Goal: Navigation & Orientation: Find specific page/section

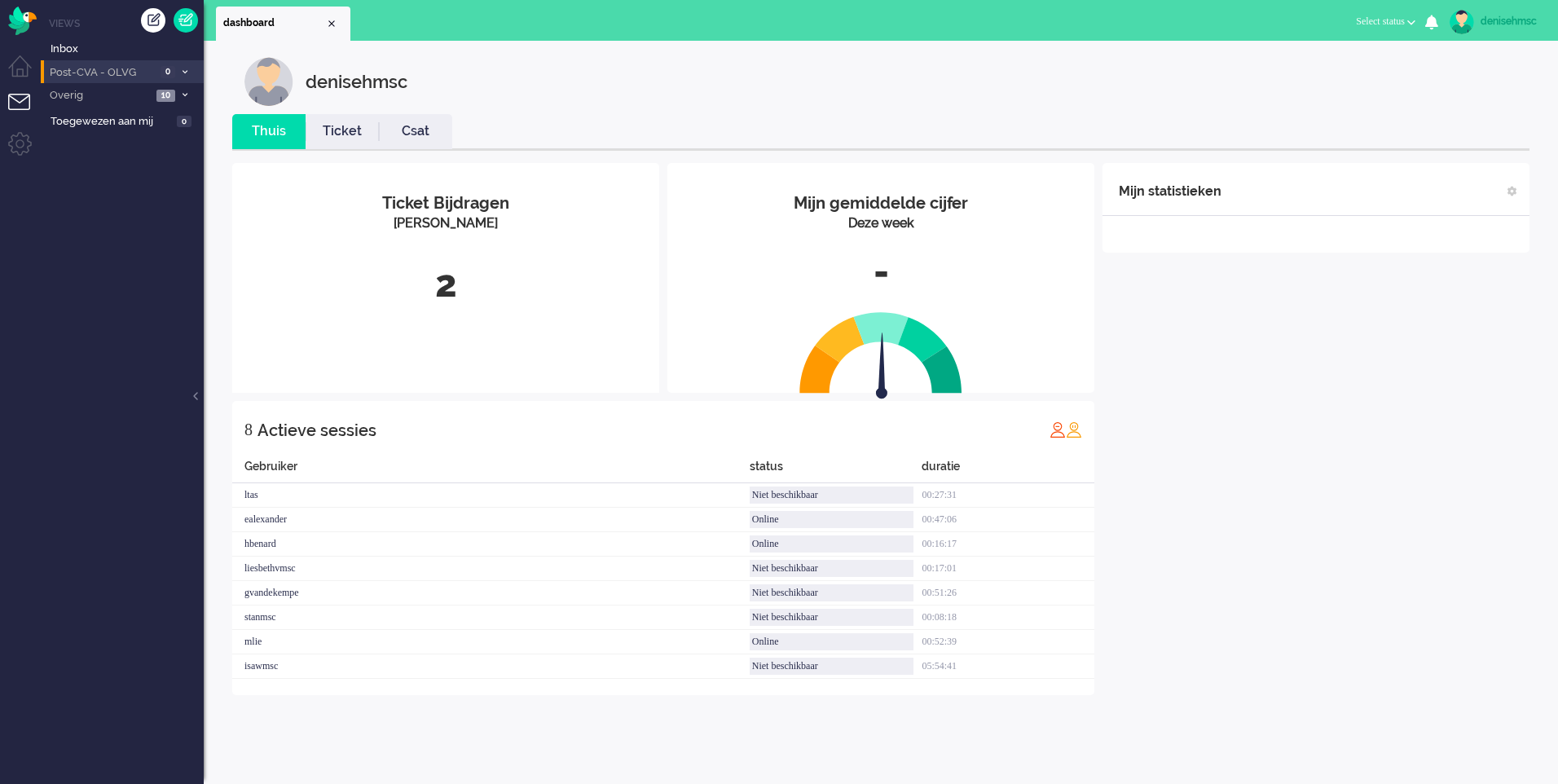
click at [172, 78] on span "0" at bounding box center [167, 72] width 14 height 12
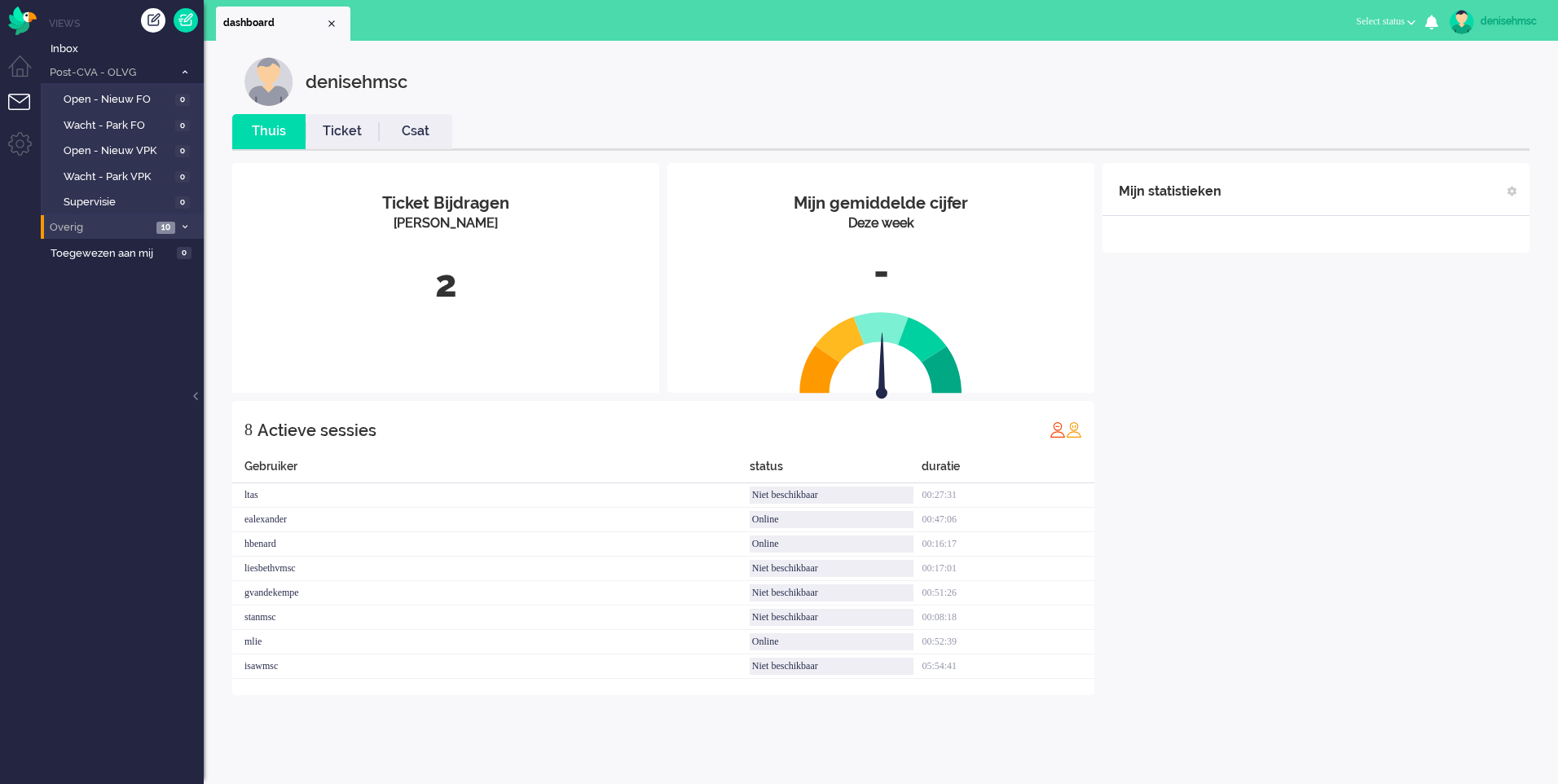
click at [172, 228] on span "10" at bounding box center [166, 227] width 19 height 12
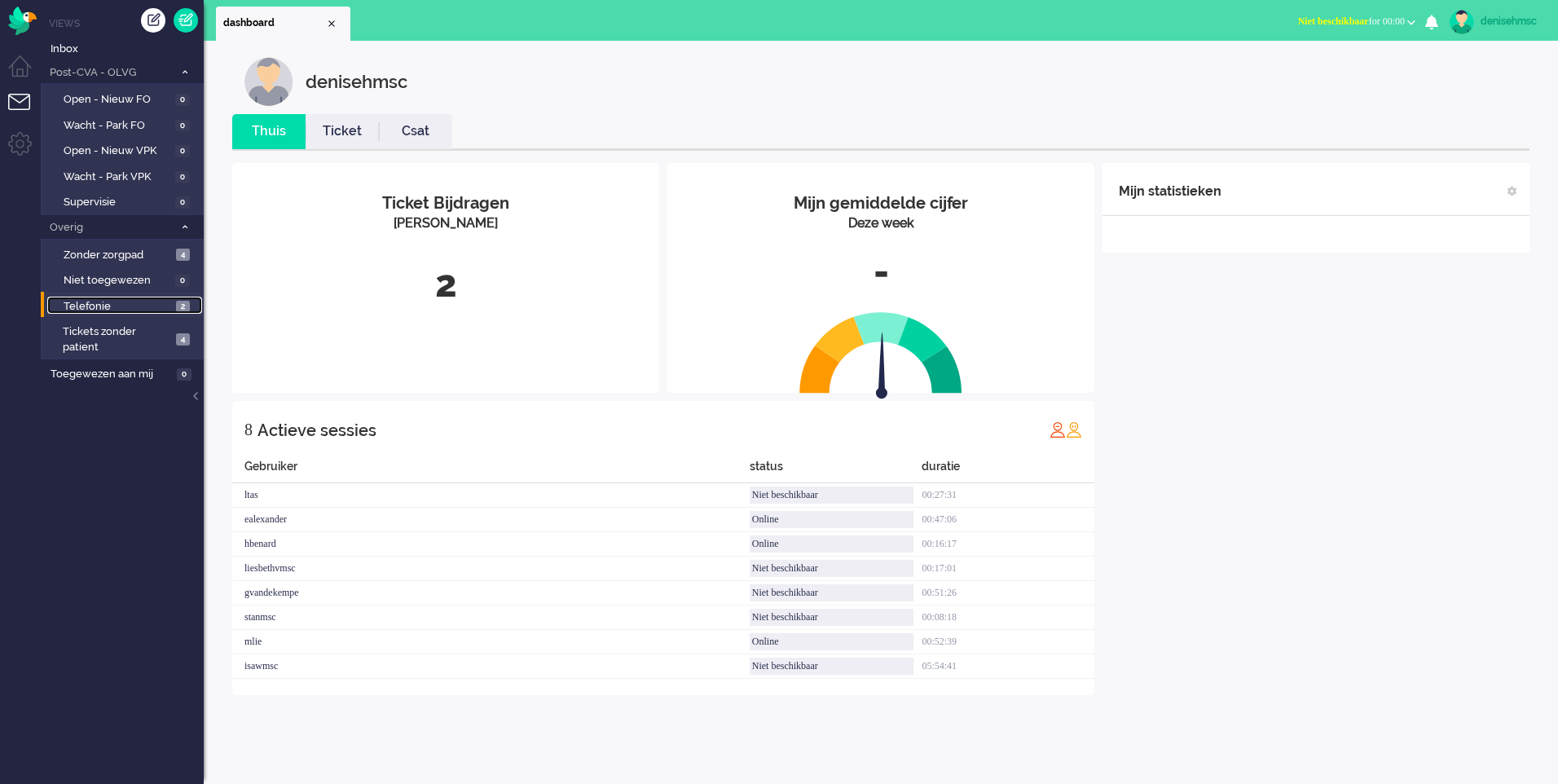
click at [182, 305] on span "2" at bounding box center [182, 306] width 13 height 12
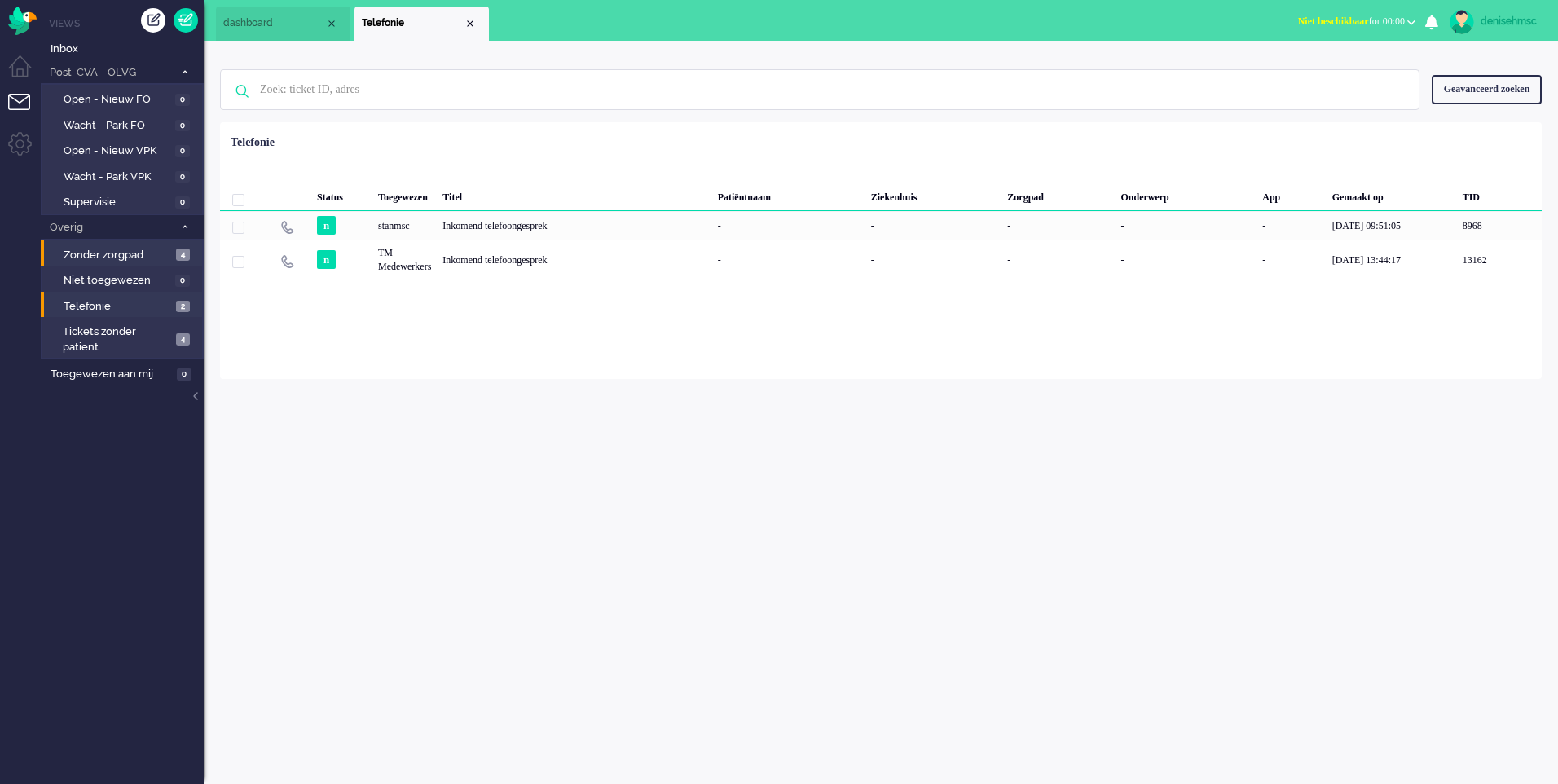
click at [175, 241] on li "Zonder zorgpad 4" at bounding box center [121, 252] width 161 height 26
click at [173, 246] on link "Zonder zorgpad 4" at bounding box center [124, 254] width 155 height 18
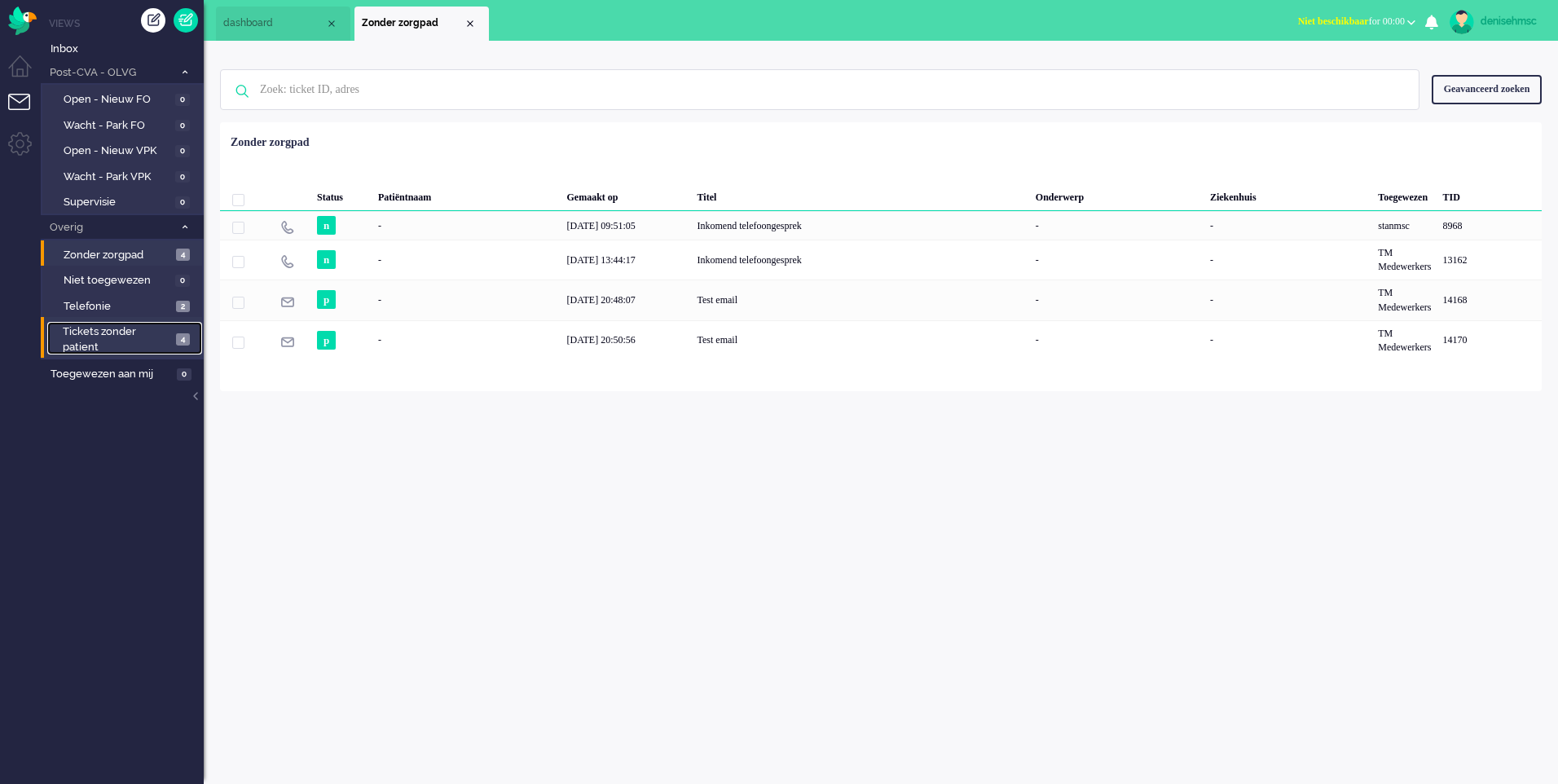
click at [173, 341] on link "Tickets zonder patient 4" at bounding box center [124, 338] width 155 height 33
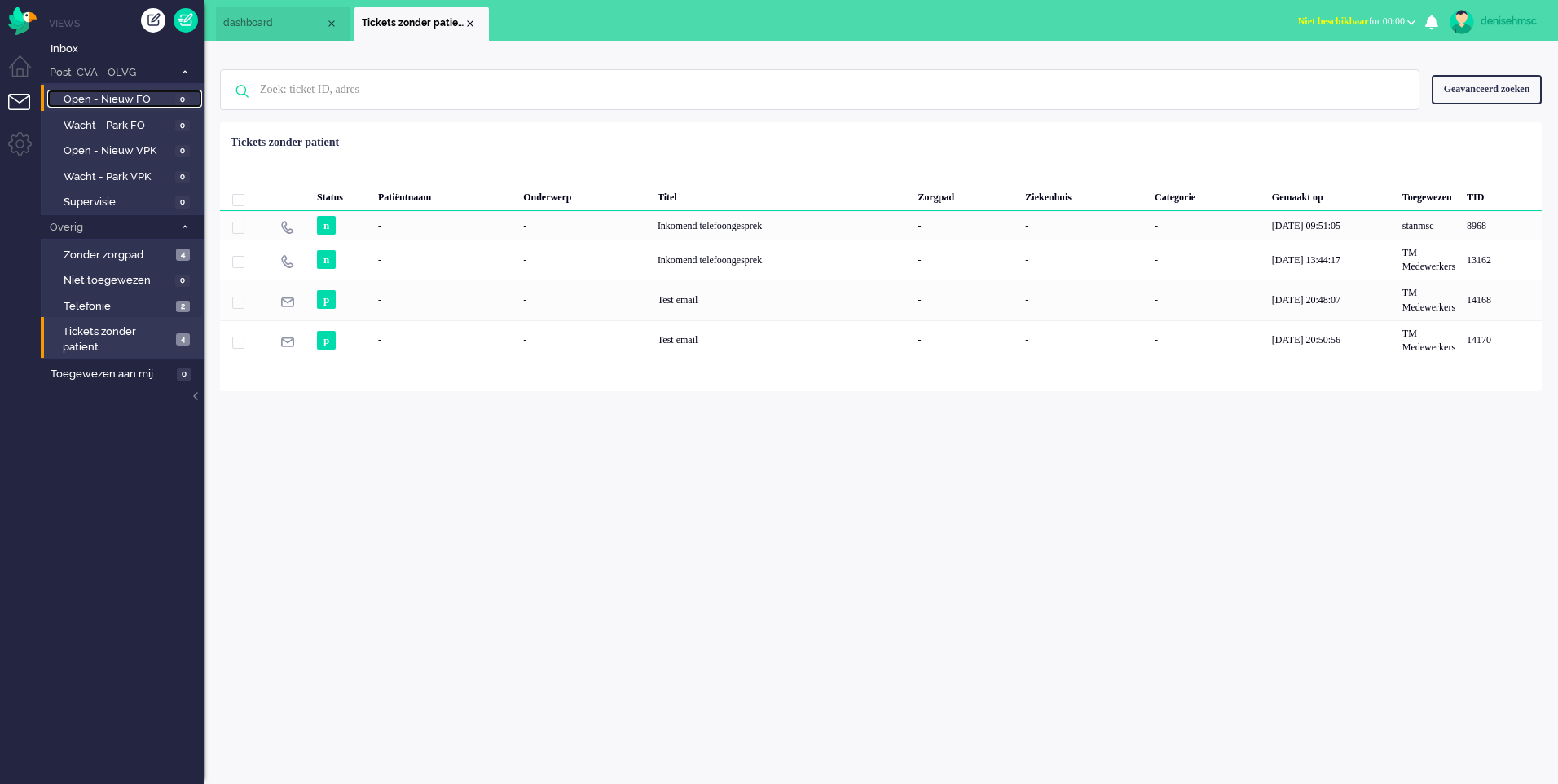
click at [119, 106] on span "Open - Nieuw FO" at bounding box center [117, 100] width 108 height 15
